Goal: Task Accomplishment & Management: Use online tool/utility

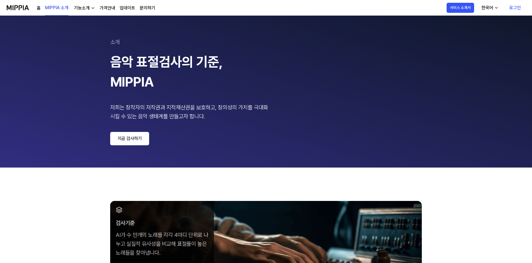
click at [138, 139] on link "지금 검사하기" at bounding box center [129, 138] width 39 height 13
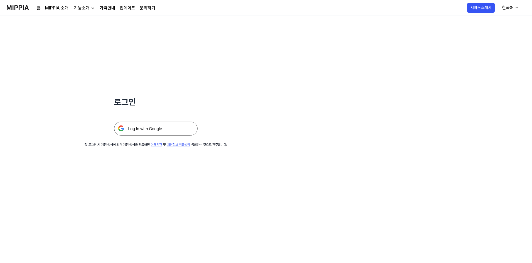
click at [144, 127] on img at bounding box center [155, 129] width 83 height 14
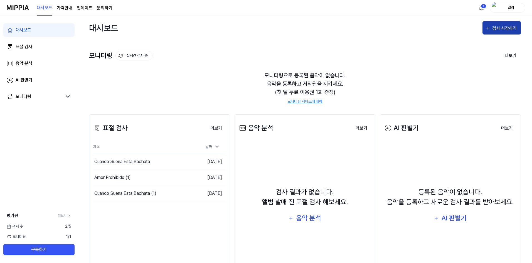
click at [490, 29] on icon "button" at bounding box center [487, 28] width 5 height 7
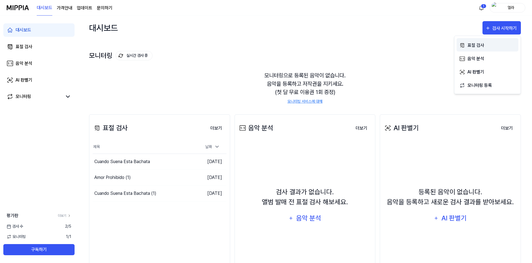
click at [479, 46] on div "표절 검사" at bounding box center [491, 45] width 48 height 7
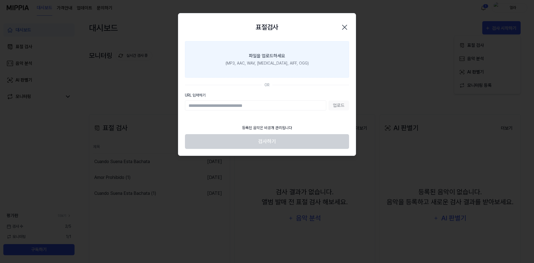
click at [273, 63] on div "(MP3, AAC, WAV, [MEDICAL_DATA], AIFF, OGG)" at bounding box center [267, 63] width 83 height 6
click at [0, 0] on input "파일을 업로드하세요 (MP3, AAC, WAV, [MEDICAL_DATA], AIFF, OGG)" at bounding box center [0, 0] width 0 height 0
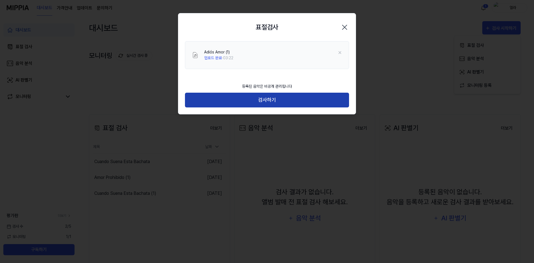
click at [264, 100] on button "검사하기" at bounding box center [267, 100] width 164 height 15
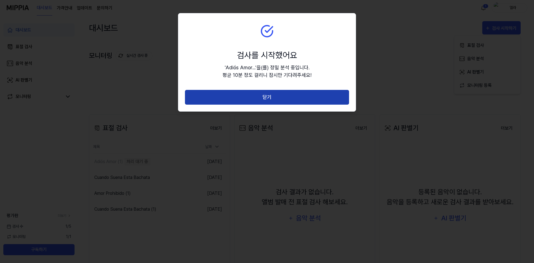
click at [271, 96] on button "닫기" at bounding box center [267, 97] width 164 height 15
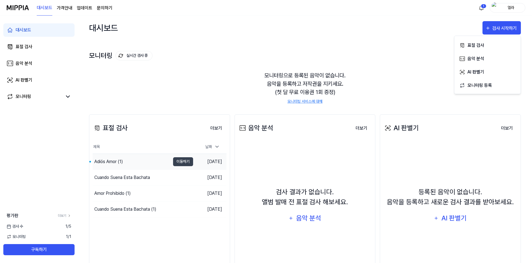
click at [109, 159] on div "Adiós Amor (1)" at bounding box center [108, 161] width 29 height 7
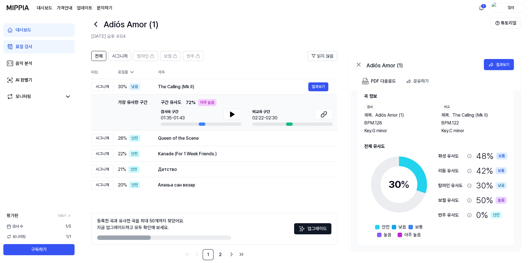
scroll to position [18, 0]
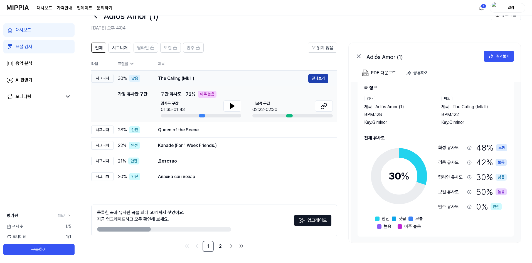
click at [318, 79] on button "결과보기" at bounding box center [318, 78] width 20 height 9
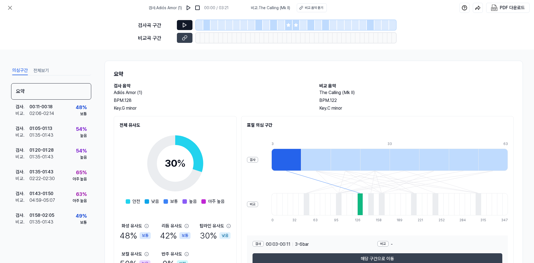
click at [184, 24] on icon at bounding box center [185, 25] width 6 height 6
click at [184, 23] on icon at bounding box center [185, 25] width 6 height 6
click at [185, 25] on icon at bounding box center [185, 25] width 6 height 6
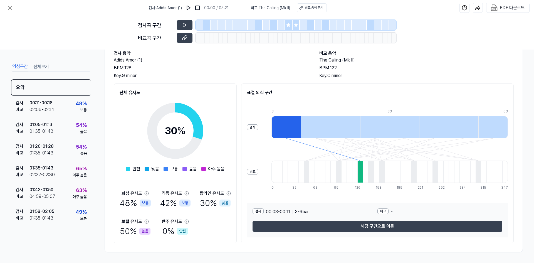
scroll to position [33, 0]
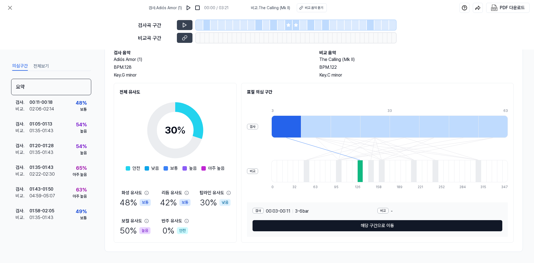
click at [368, 226] on button "해당 구간으로 이동" at bounding box center [378, 225] width 250 height 11
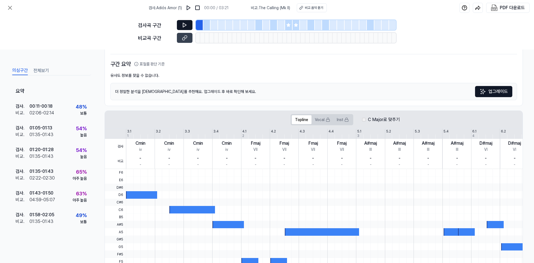
click at [185, 25] on icon at bounding box center [185, 25] width 6 height 6
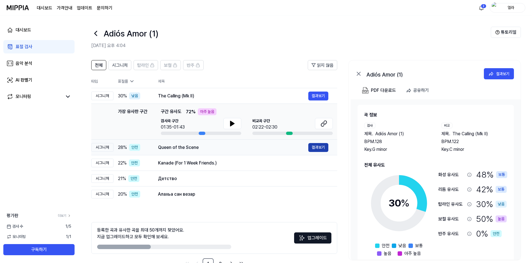
click at [317, 147] on button "결과보기" at bounding box center [318, 147] width 20 height 9
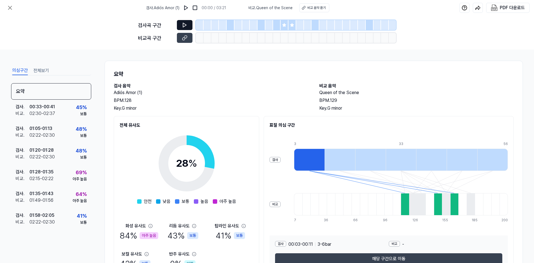
click at [185, 25] on icon at bounding box center [185, 25] width 6 height 6
click at [183, 21] on button at bounding box center [185, 25] width 16 height 10
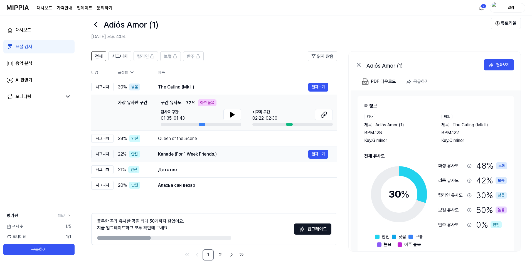
scroll to position [18, 0]
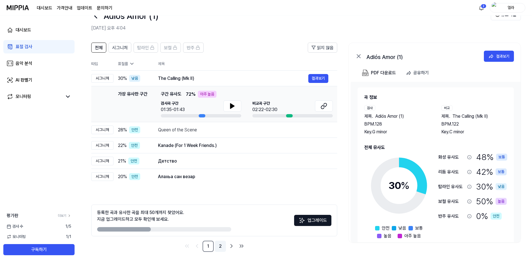
click at [221, 244] on link "2" at bounding box center [220, 246] width 11 height 11
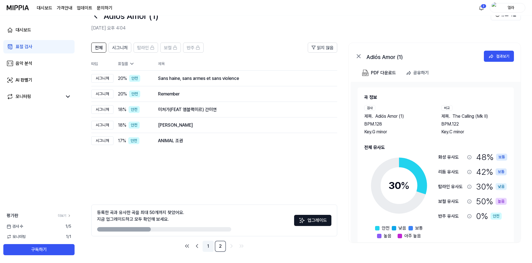
click at [209, 246] on link "1" at bounding box center [207, 246] width 11 height 11
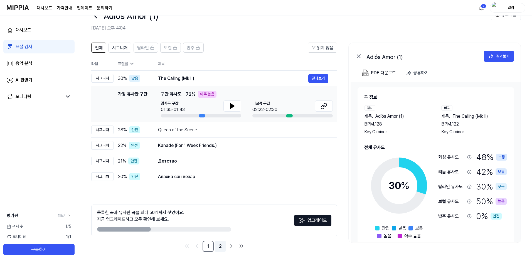
click at [219, 246] on link "2" at bounding box center [220, 246] width 11 height 11
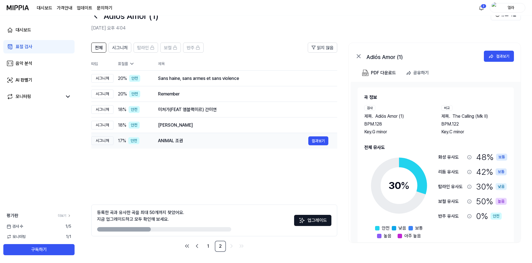
click at [167, 141] on div "ANIMAL 조권" at bounding box center [233, 140] width 150 height 7
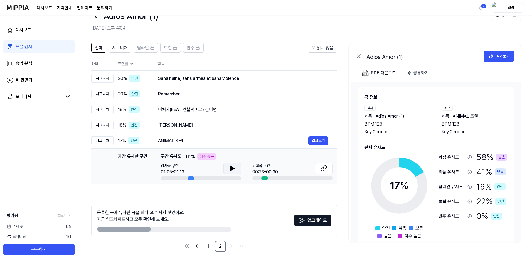
click at [229, 169] on icon at bounding box center [232, 168] width 7 height 7
click at [323, 169] on icon at bounding box center [323, 168] width 7 height 7
click at [229, 167] on icon at bounding box center [232, 168] width 7 height 7
click at [324, 169] on icon at bounding box center [324, 167] width 3 height 4
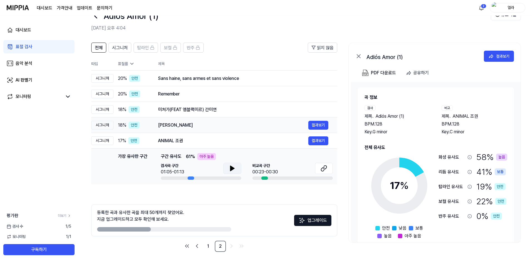
click at [177, 127] on div "[PERSON_NAME]" at bounding box center [233, 125] width 150 height 7
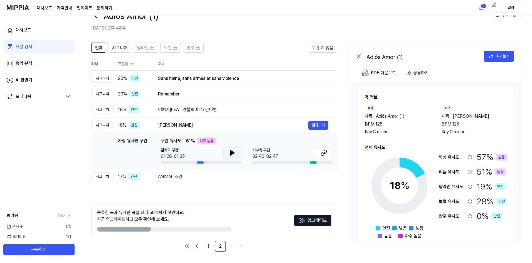
click at [231, 155] on icon at bounding box center [232, 152] width 4 height 5
click at [326, 154] on icon at bounding box center [323, 152] width 7 height 7
drag, startPoint x: 142, startPoint y: 229, endPoint x: 190, endPoint y: 231, distance: 48.4
click at [189, 231] on div at bounding box center [164, 229] width 134 height 4
click at [190, 231] on div at bounding box center [164, 229] width 134 height 4
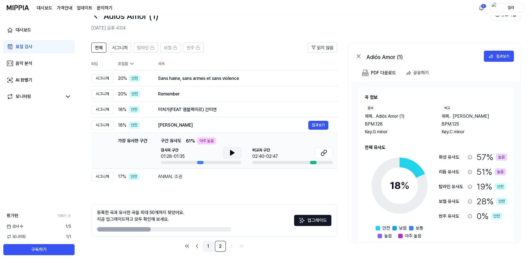
click at [207, 244] on link "1" at bounding box center [207, 246] width 11 height 11
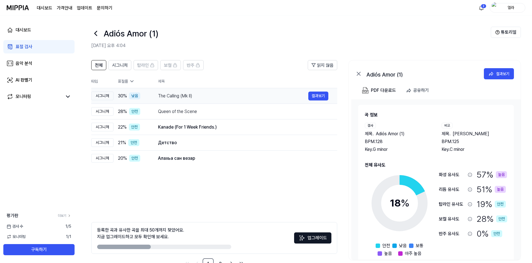
click at [173, 97] on div "The Calling (Mk II)" at bounding box center [233, 96] width 150 height 7
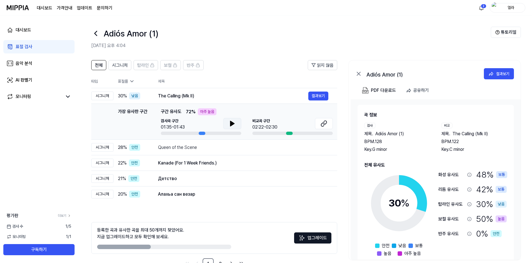
click at [228, 122] on button at bounding box center [232, 123] width 18 height 11
click at [322, 123] on icon at bounding box center [323, 123] width 7 height 7
click at [182, 149] on div "Queen of the Scene" at bounding box center [233, 147] width 150 height 7
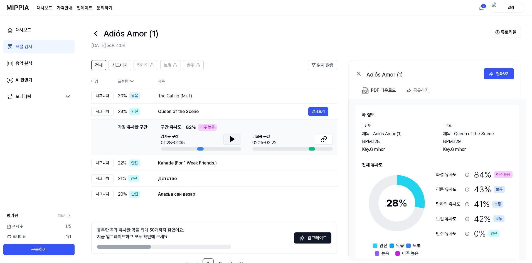
click at [229, 138] on icon at bounding box center [232, 139] width 7 height 7
click at [325, 141] on icon at bounding box center [323, 139] width 7 height 7
click at [230, 138] on icon at bounding box center [232, 139] width 7 height 7
click at [319, 137] on button at bounding box center [324, 138] width 18 height 11
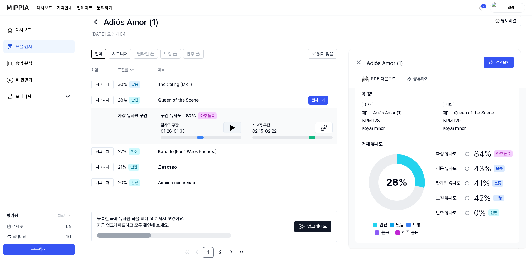
scroll to position [18, 0]
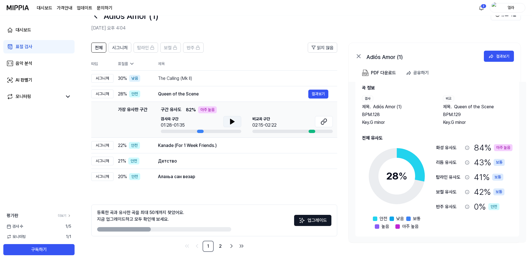
click at [497, 147] on div "아주 높음" at bounding box center [503, 147] width 19 height 7
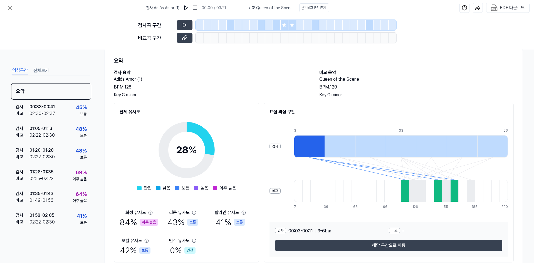
scroll to position [33, 0]
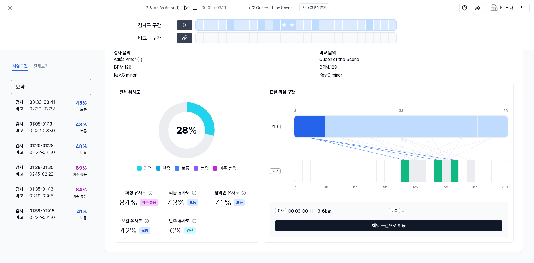
click at [395, 226] on button "해당 구간으로 이동" at bounding box center [388, 225] width 227 height 11
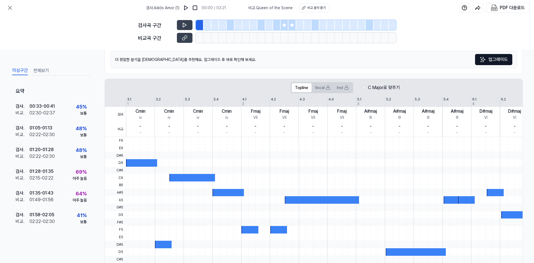
scroll to position [0, 0]
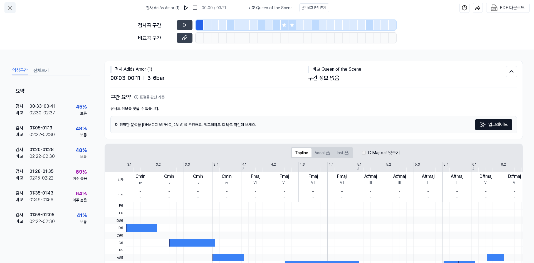
click at [12, 8] on icon at bounding box center [10, 7] width 7 height 7
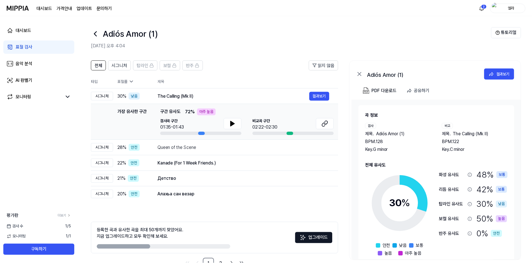
scroll to position [18, 0]
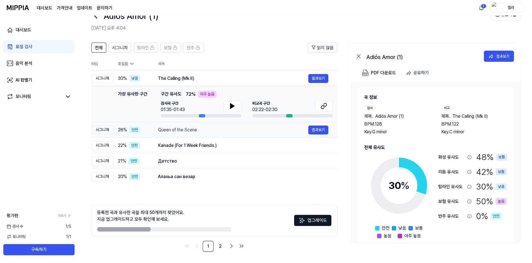
click at [177, 129] on div "Queen of the Scene" at bounding box center [233, 130] width 150 height 7
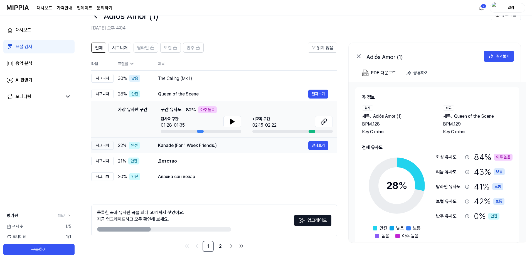
click at [186, 148] on div "Kanade (For 1 Week Friends.)" at bounding box center [233, 145] width 150 height 7
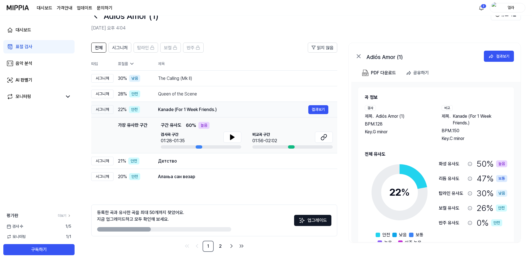
click at [183, 110] on div "Kanade (For 1 Week Friends.)" at bounding box center [233, 109] width 150 height 7
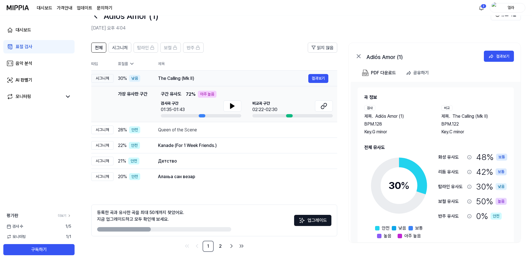
click at [184, 80] on div "The Calling (Mk II)" at bounding box center [233, 78] width 150 height 7
click at [185, 75] on div "The Calling (Mk II)" at bounding box center [233, 78] width 150 height 7
click at [188, 132] on div "Queen of the Scene" at bounding box center [233, 130] width 150 height 7
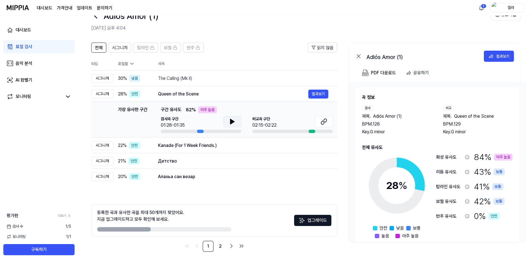
click at [233, 122] on icon at bounding box center [232, 121] width 4 height 5
click at [324, 123] on icon at bounding box center [323, 121] width 7 height 7
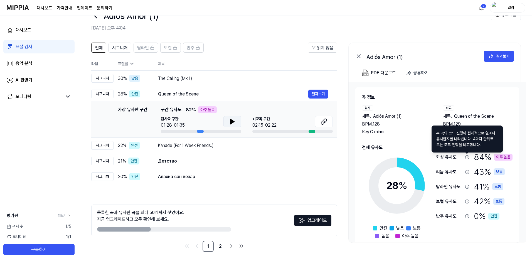
click at [466, 157] on icon at bounding box center [467, 157] width 4 height 4
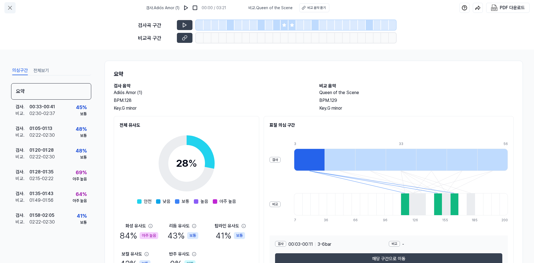
click at [13, 7] on icon at bounding box center [10, 7] width 7 height 7
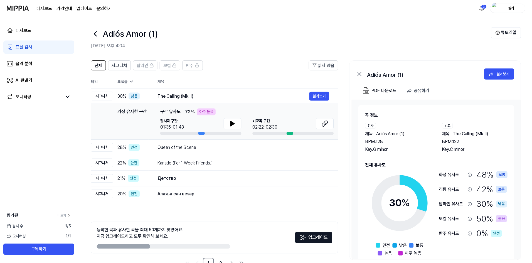
scroll to position [18, 0]
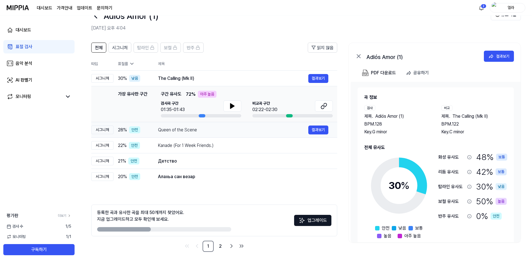
click at [172, 133] on div "Queen of the Scene" at bounding box center [233, 130] width 150 height 7
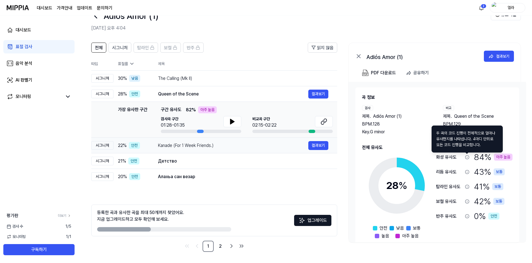
click at [195, 146] on div "Kanade (For 1 Week Friends.)" at bounding box center [233, 145] width 150 height 7
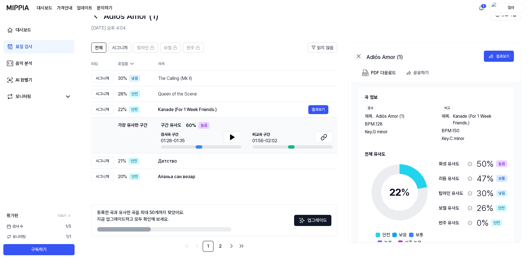
scroll to position [16, 0]
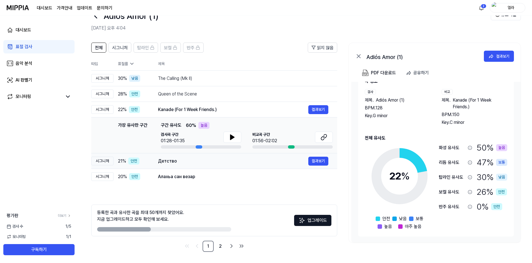
click at [209, 160] on div "Детство" at bounding box center [233, 161] width 150 height 7
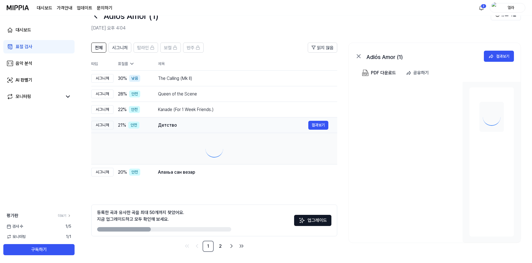
scroll to position [0, 0]
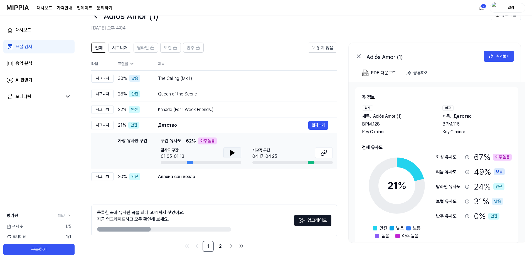
click at [231, 154] on icon at bounding box center [232, 152] width 4 height 5
click at [324, 153] on icon at bounding box center [324, 152] width 3 height 4
click at [324, 153] on icon at bounding box center [323, 152] width 7 height 7
click at [182, 178] on div "Алахьа сан везар" at bounding box center [233, 176] width 150 height 7
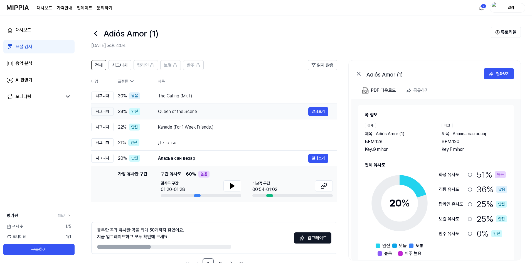
click at [179, 113] on div "Queen of the Scene" at bounding box center [233, 111] width 150 height 7
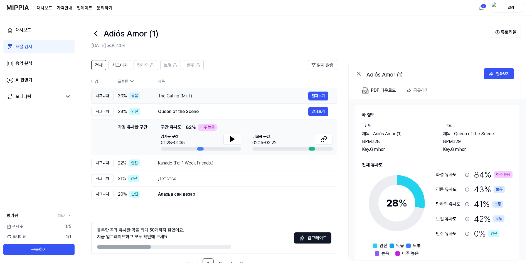
click at [174, 95] on div "The Calling (Mk II)" at bounding box center [233, 96] width 150 height 7
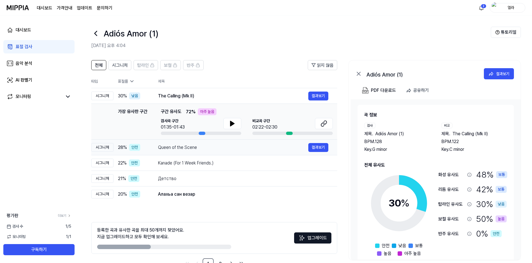
click at [178, 145] on div "Queen of the Scene" at bounding box center [233, 147] width 150 height 7
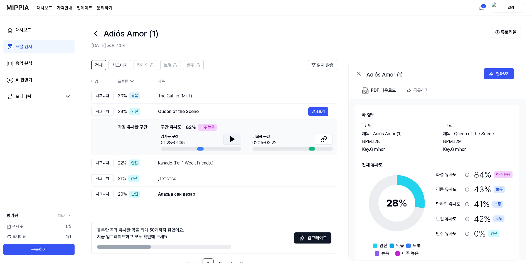
click at [229, 137] on icon at bounding box center [232, 139] width 7 height 7
click at [325, 140] on icon at bounding box center [324, 138] width 3 height 4
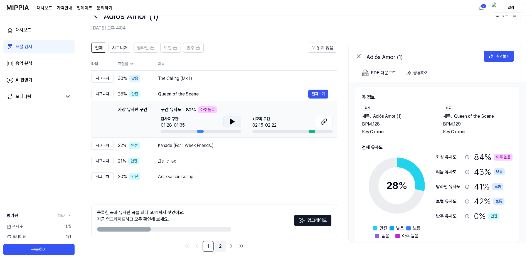
click at [222, 246] on link "2" at bounding box center [220, 246] width 11 height 11
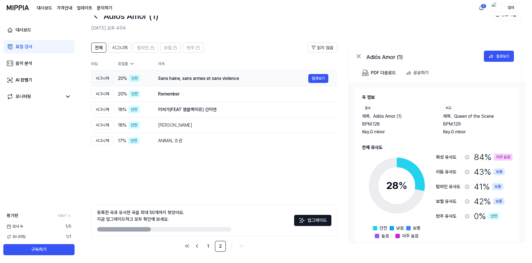
click at [192, 79] on div "Sans haine, sans armes et sans violence" at bounding box center [233, 78] width 150 height 7
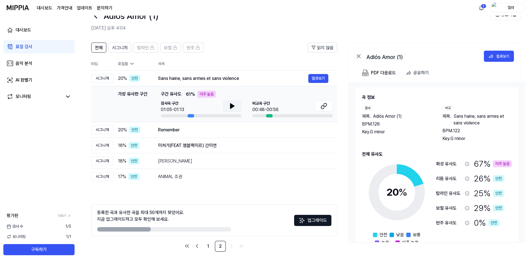
click at [232, 108] on icon at bounding box center [232, 106] width 7 height 7
click at [324, 105] on icon at bounding box center [322, 107] width 3 height 4
click at [179, 129] on div "Remember" at bounding box center [233, 130] width 150 height 7
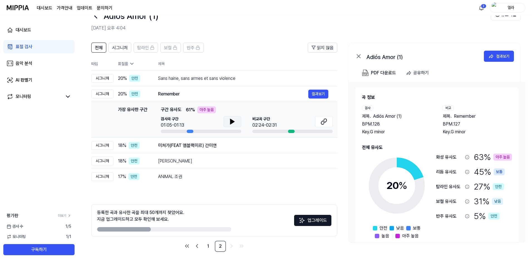
click at [229, 119] on icon at bounding box center [232, 121] width 7 height 7
click at [324, 120] on icon at bounding box center [323, 121] width 7 height 7
click at [178, 180] on div "ANIMAL 조권 결과보기" at bounding box center [243, 176] width 170 height 9
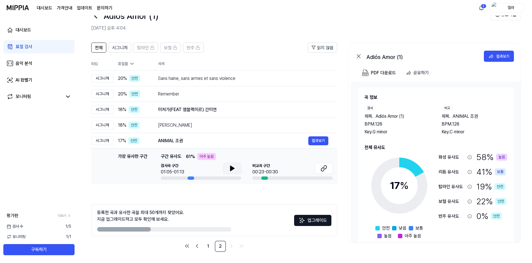
click at [229, 169] on icon at bounding box center [232, 168] width 7 height 7
click at [173, 127] on div "[PERSON_NAME]" at bounding box center [233, 125] width 150 height 7
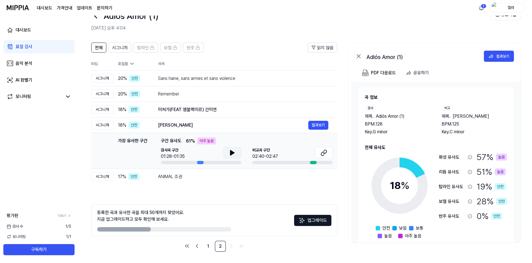
click at [229, 154] on icon at bounding box center [232, 152] width 7 height 7
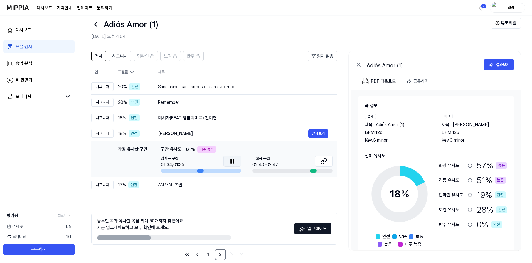
scroll to position [18, 0]
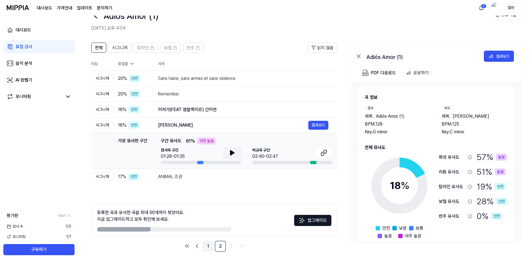
click at [208, 247] on link "1" at bounding box center [207, 246] width 11 height 11
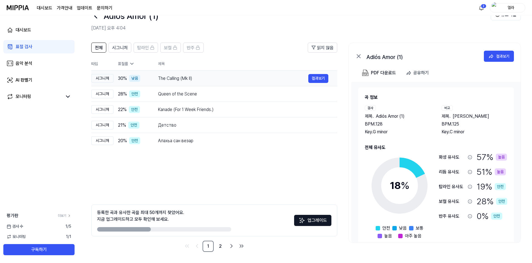
click at [135, 79] on div "낮음" at bounding box center [134, 78] width 11 height 7
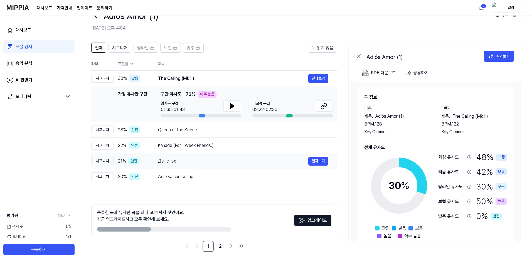
click at [253, 153] on td "Детство 결과보기" at bounding box center [243, 161] width 188 height 16
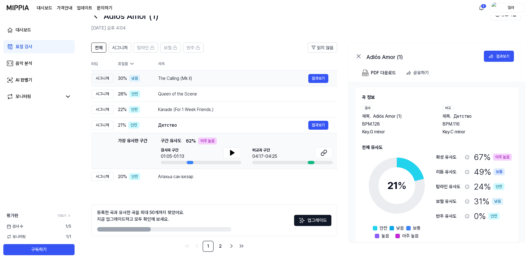
click at [185, 81] on div "The Calling (Mk II)" at bounding box center [233, 78] width 150 height 7
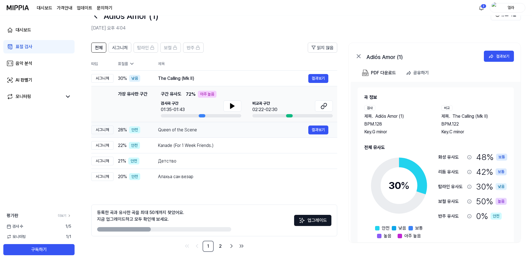
click at [206, 132] on div "Queen of the Scene" at bounding box center [233, 130] width 150 height 7
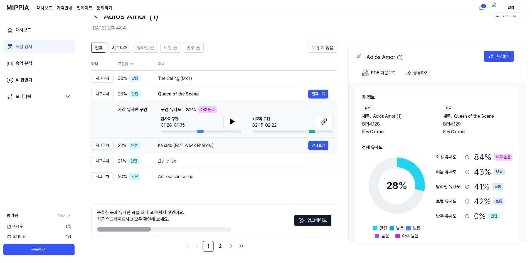
click at [202, 149] on div "Kanade (For 1 Week Friends.) 결과보기" at bounding box center [243, 145] width 170 height 9
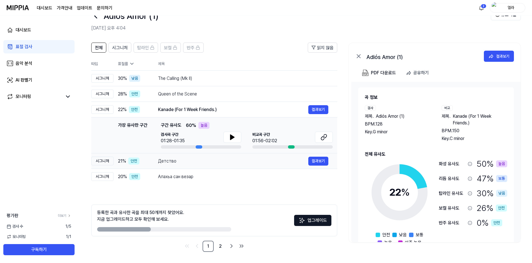
click at [202, 159] on div "Детство" at bounding box center [233, 161] width 150 height 7
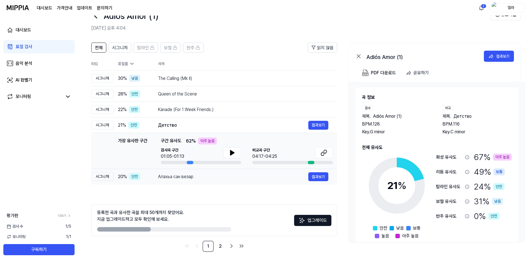
click at [203, 174] on div "Алахьа сан везар" at bounding box center [233, 176] width 150 height 7
